Goal: Task Accomplishment & Management: Use online tool/utility

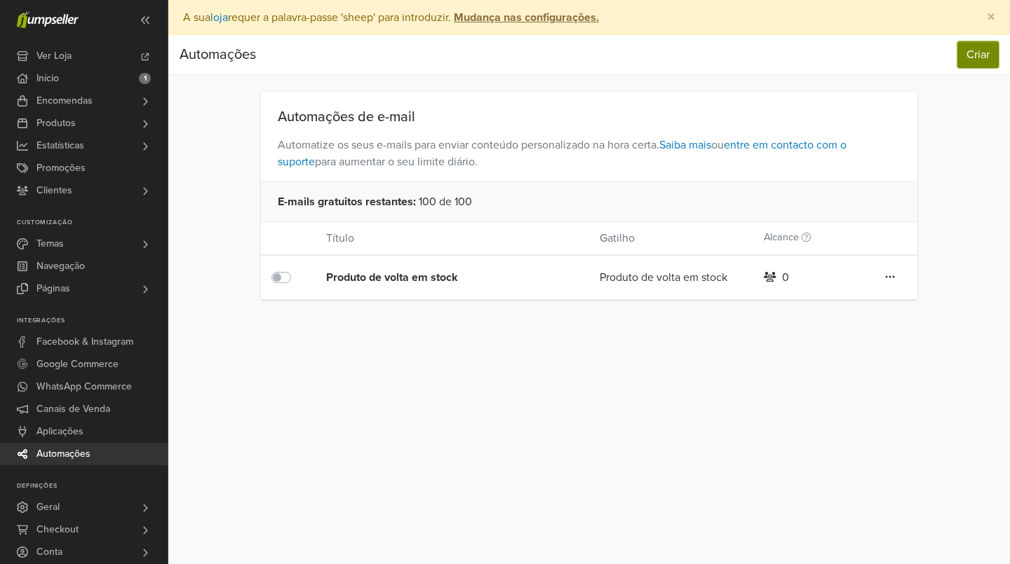
click at [964, 55] on button "Criar" at bounding box center [977, 54] width 41 height 27
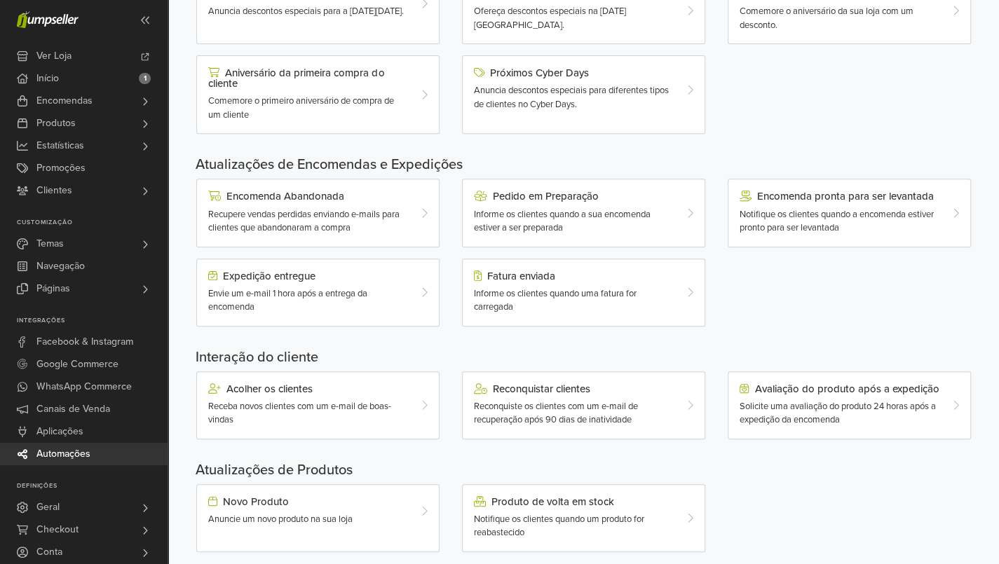
scroll to position [318, 0]
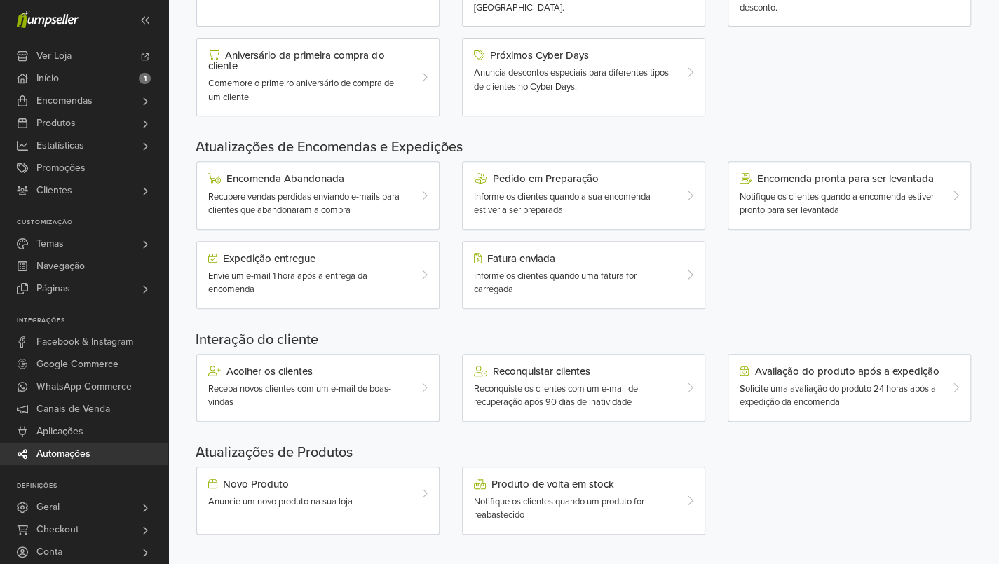
click at [846, 196] on span "Notifique os clientes quando a encomenda estiver pronto para ser levantada" at bounding box center [837, 203] width 194 height 25
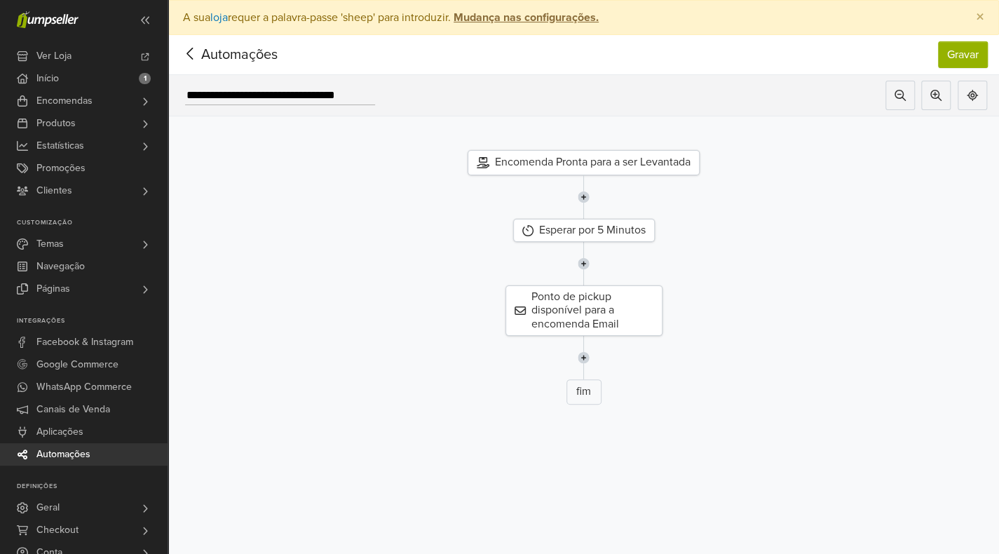
click at [589, 233] on div "Esperar por 5 Minutos" at bounding box center [584, 230] width 142 height 23
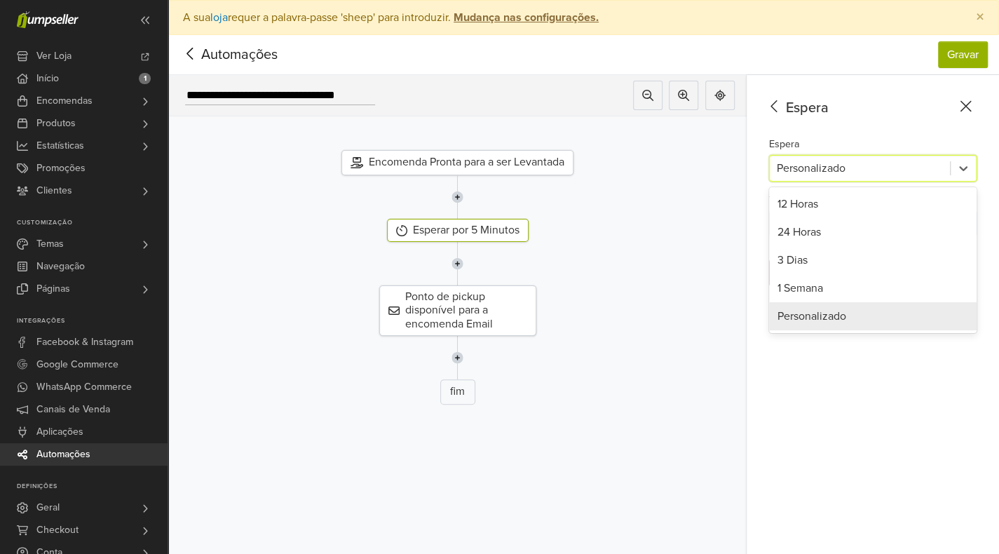
click at [915, 170] on div at bounding box center [860, 168] width 166 height 20
click at [441, 200] on div at bounding box center [457, 196] width 599 height 43
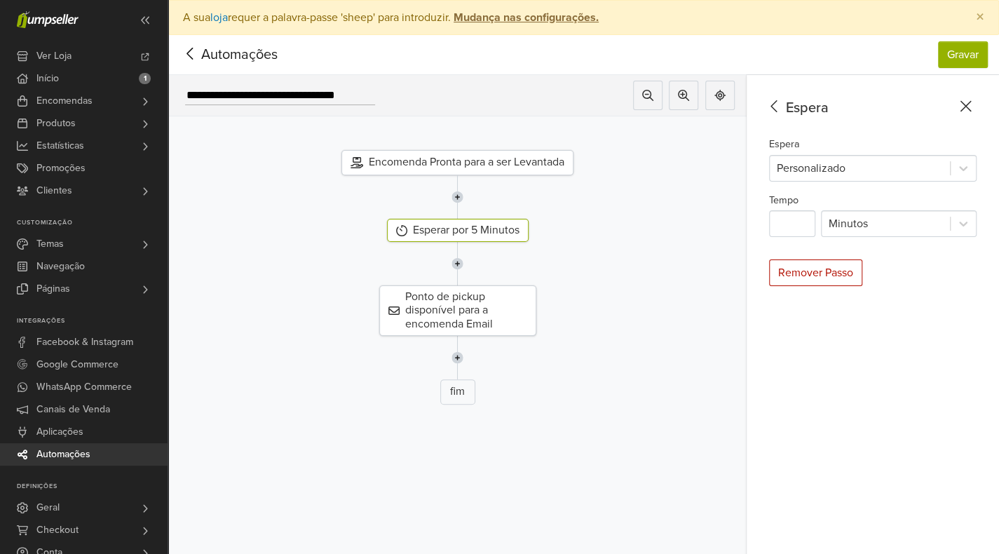
click at [200, 55] on icon at bounding box center [190, 54] width 22 height 18
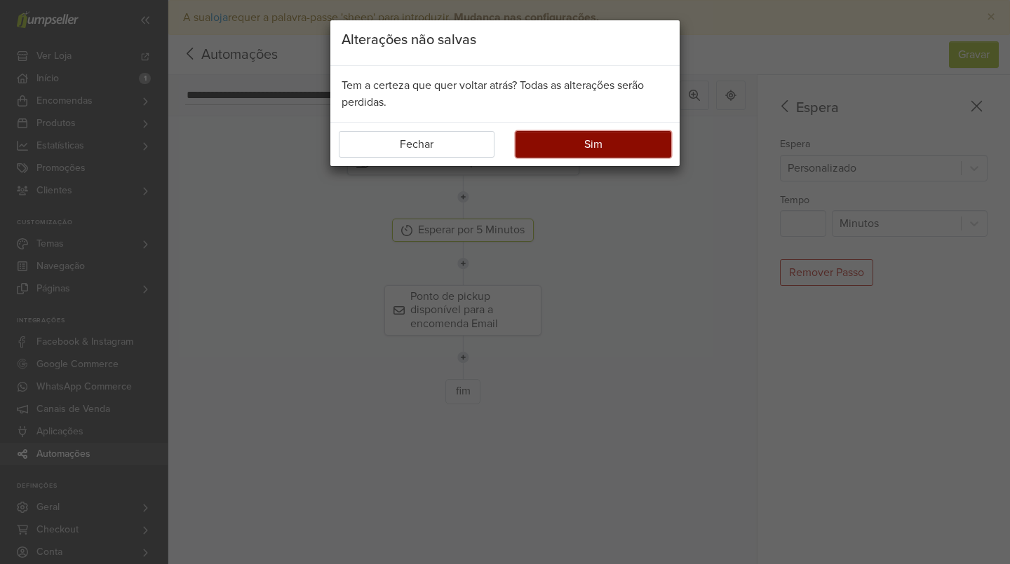
click at [569, 140] on button "Sim" at bounding box center [593, 144] width 156 height 27
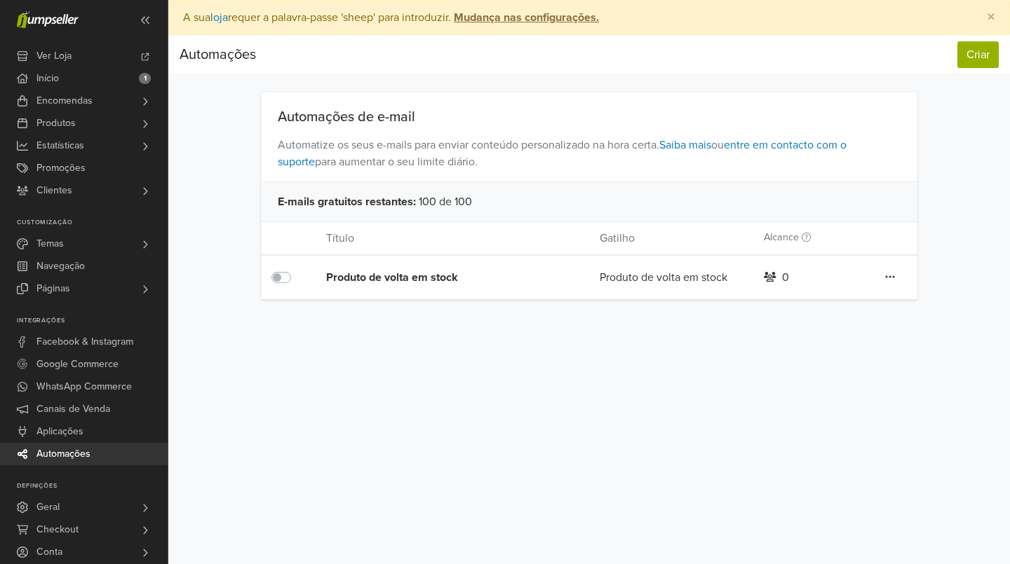
click at [72, 72] on link "Início 1" at bounding box center [84, 78] width 168 height 22
